Goal: Information Seeking & Learning: Understand process/instructions

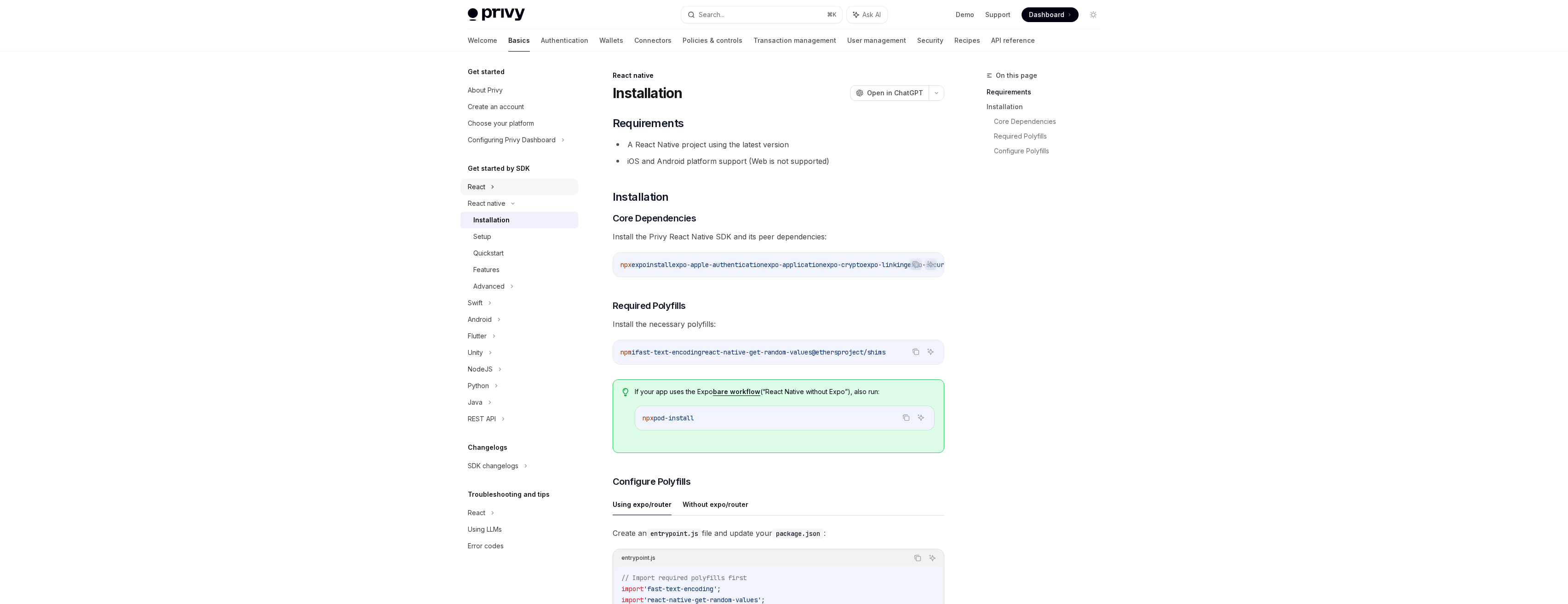
click at [501, 192] on div "React" at bounding box center [518, 186] width 117 height 17
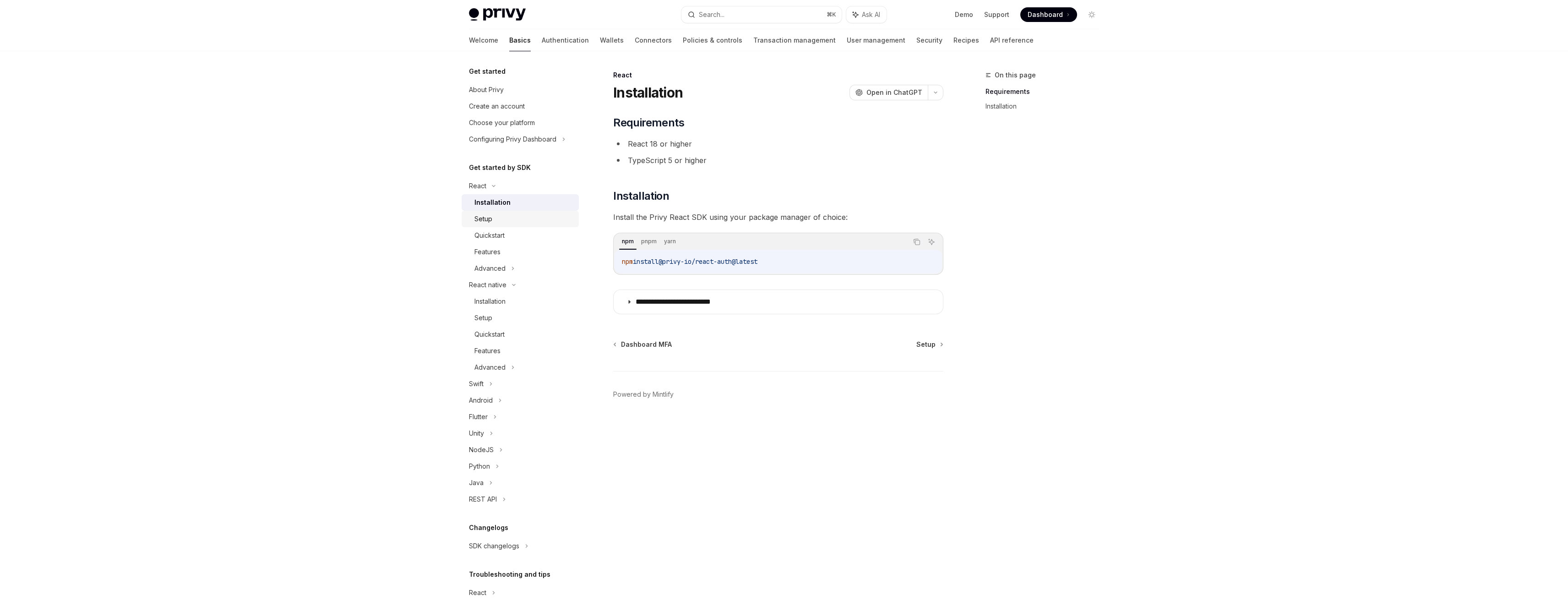
click at [541, 214] on div "Setup" at bounding box center [524, 218] width 99 height 11
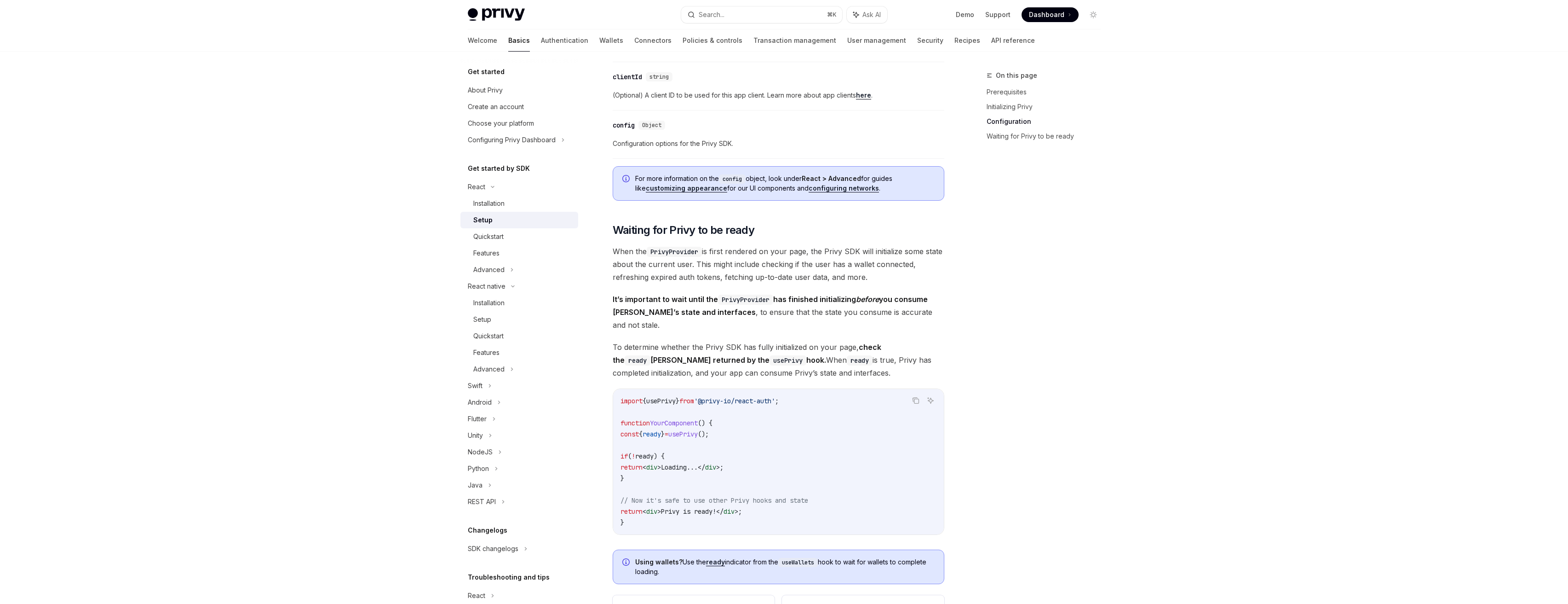
scroll to position [839, 0]
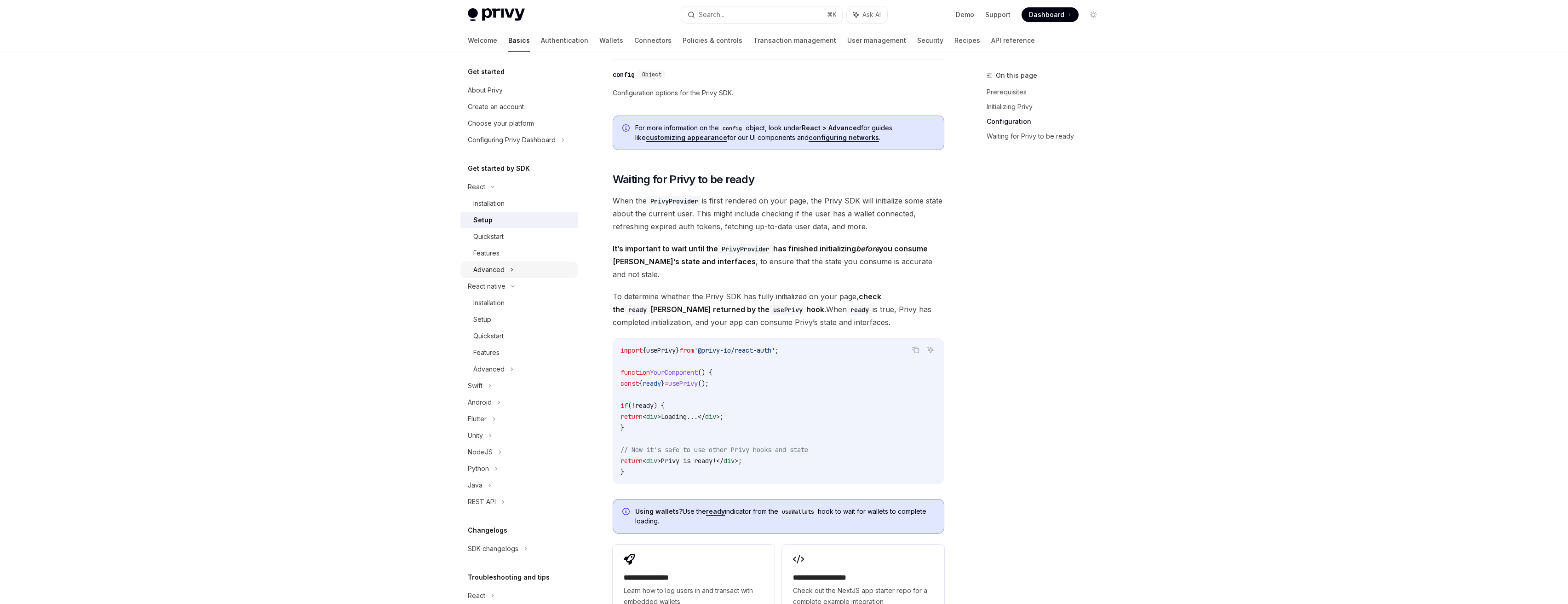
click at [512, 272] on icon at bounding box center [511, 270] width 3 height 11
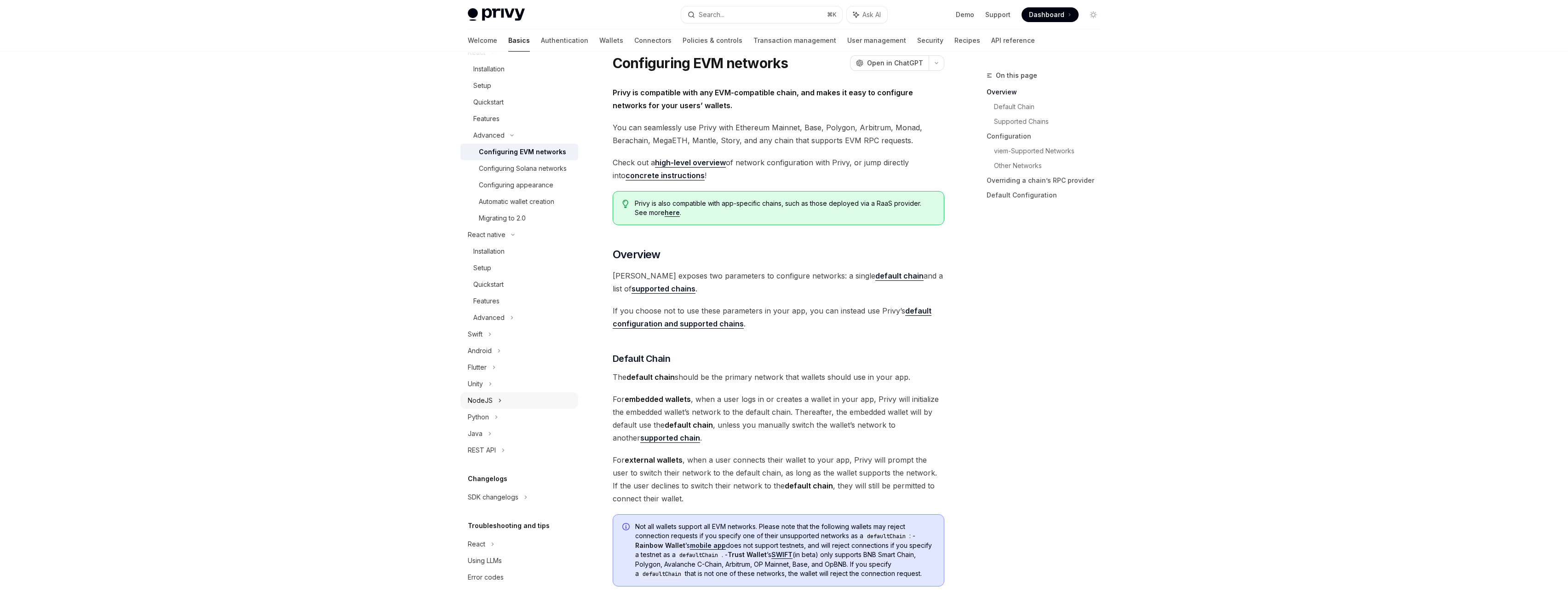
scroll to position [34, 0]
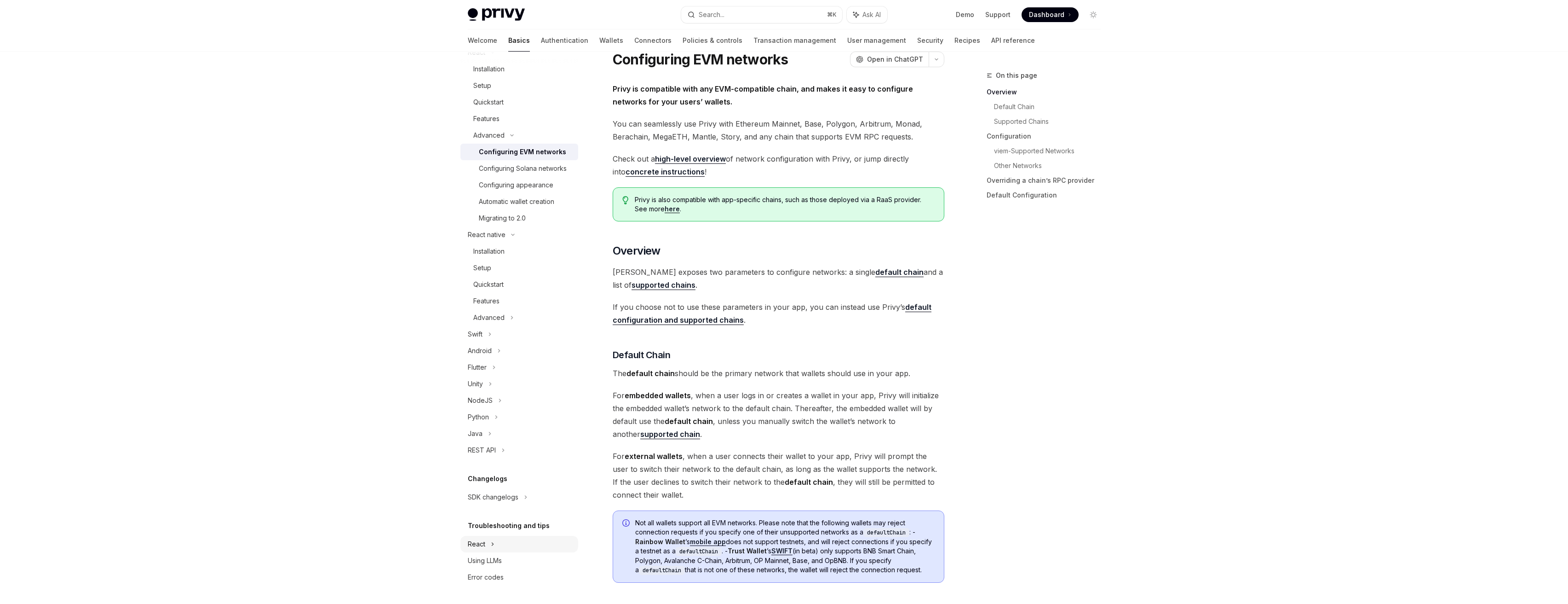
click at [487, 61] on div "React" at bounding box center [518, 52] width 117 height 17
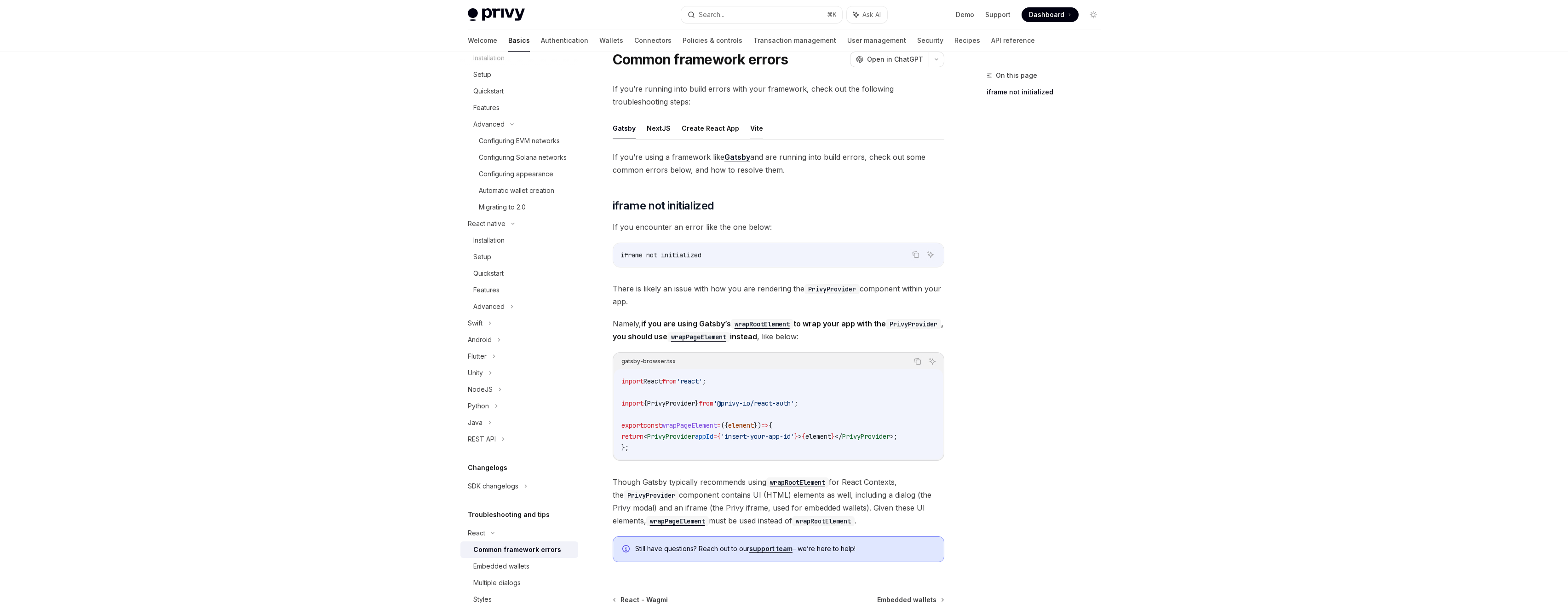
click at [755, 126] on button "Vite" at bounding box center [757, 128] width 13 height 22
type textarea "*"
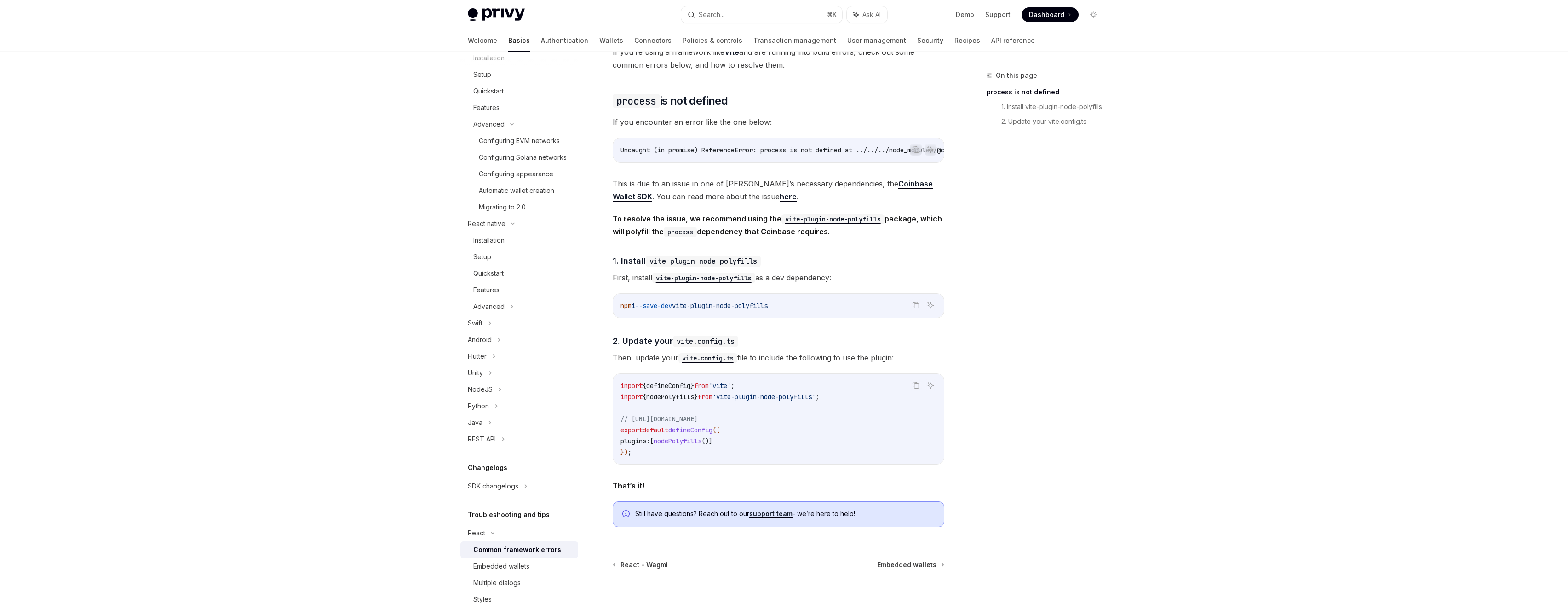
scroll to position [150, 0]
